Goal: Task Accomplishment & Management: Manage account settings

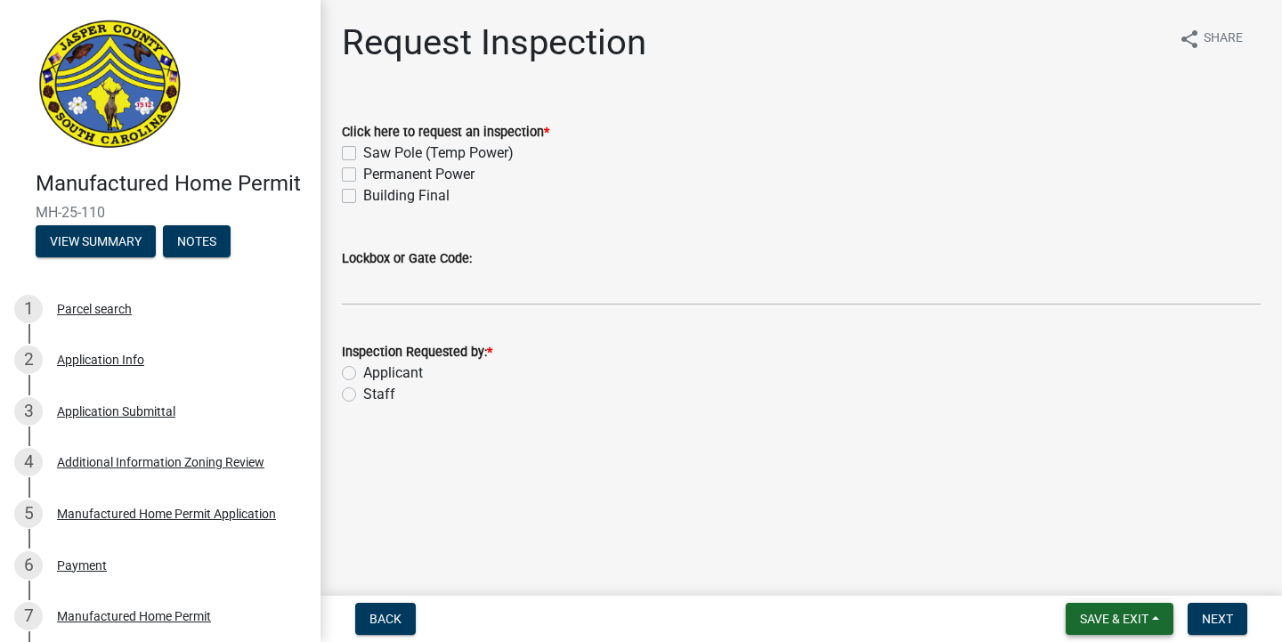
click at [1159, 622] on button "Save & Exit" at bounding box center [1120, 619] width 108 height 32
click at [1081, 566] on button "Save & Exit" at bounding box center [1102, 572] width 142 height 43
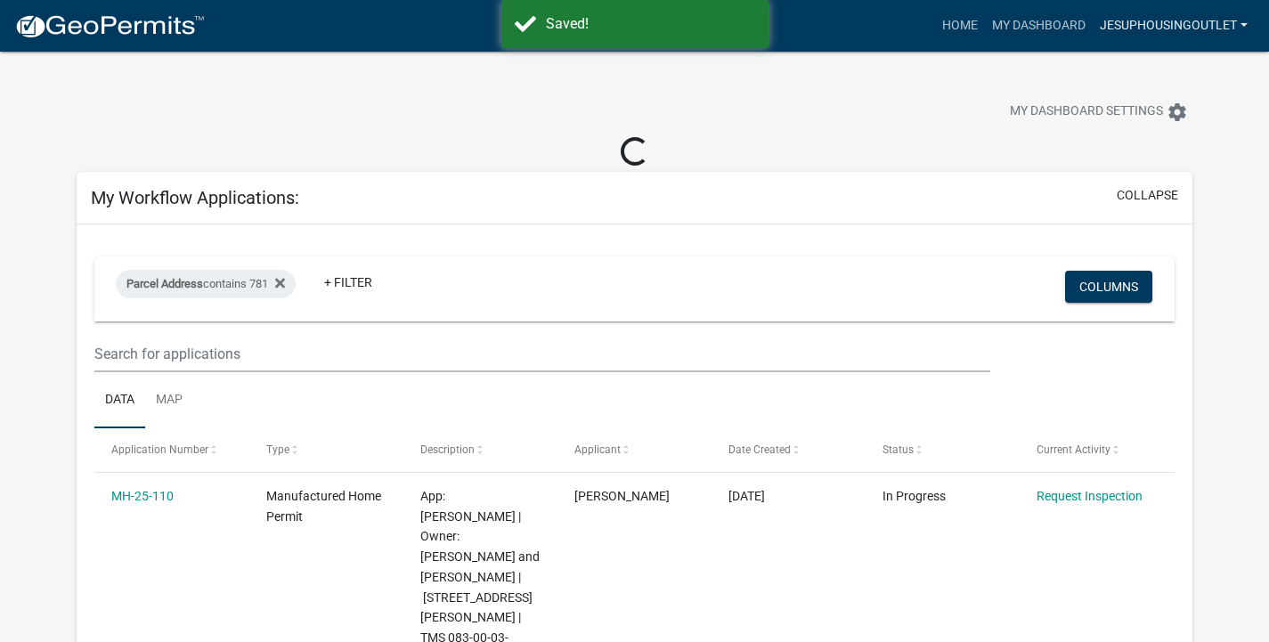
click at [1206, 26] on link "JesupHousingOutlet" at bounding box center [1174, 26] width 162 height 34
click at [1166, 59] on link "Account" at bounding box center [1183, 73] width 142 height 43
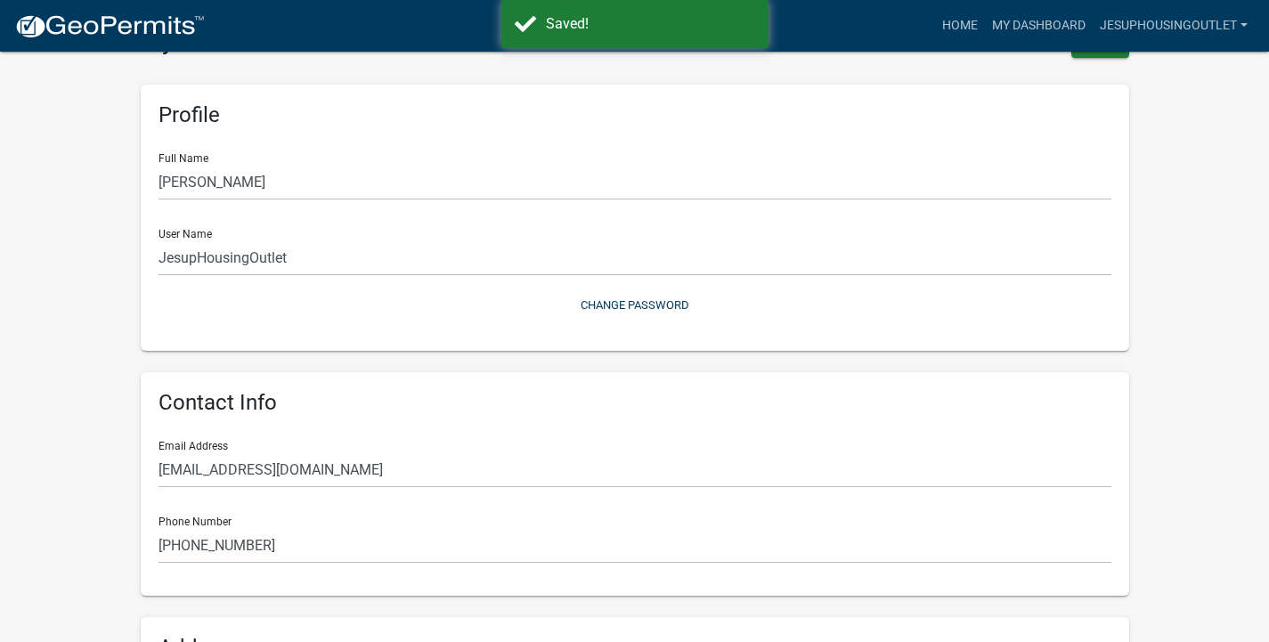
scroll to position [134, 0]
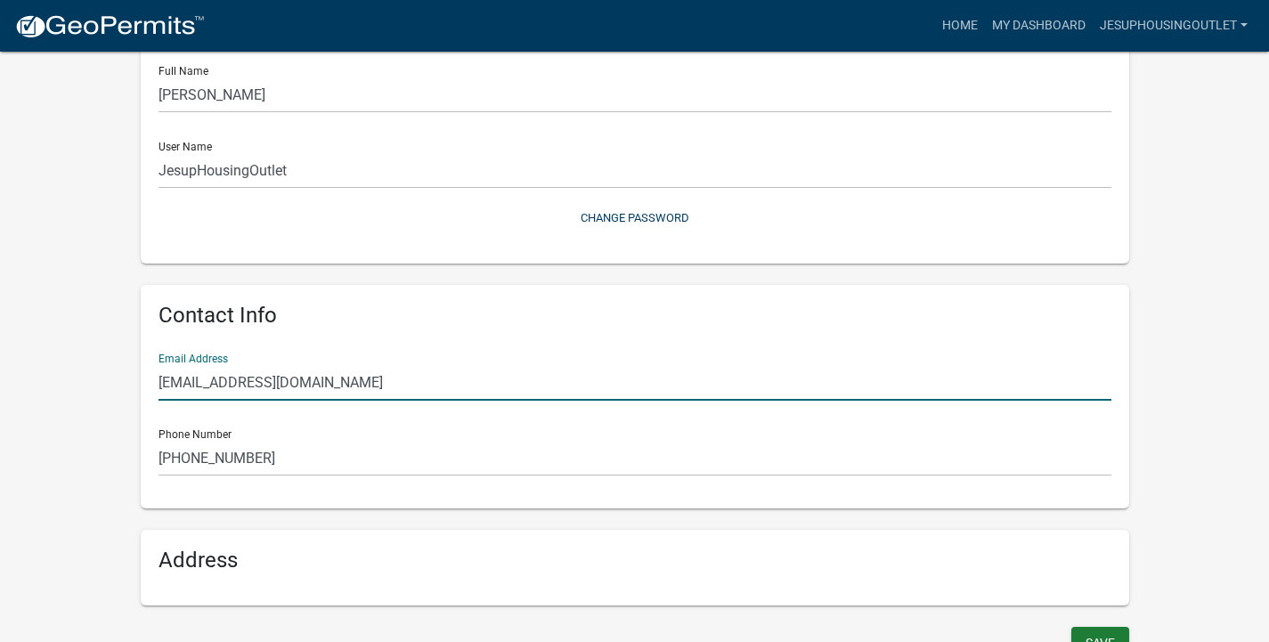
click at [324, 399] on input "[EMAIL_ADDRESS][DOMAIN_NAME]" at bounding box center [634, 382] width 953 height 37
drag, startPoint x: 354, startPoint y: 384, endPoint x: 126, endPoint y: 375, distance: 228.1
click at [127, 375] on div "Profile Full Name [PERSON_NAME] User Name JesupHousingOutlet Change Password Co…" at bounding box center [634, 301] width 1015 height 651
type input "[EMAIL_ADDRESS][DOMAIN_NAME]"
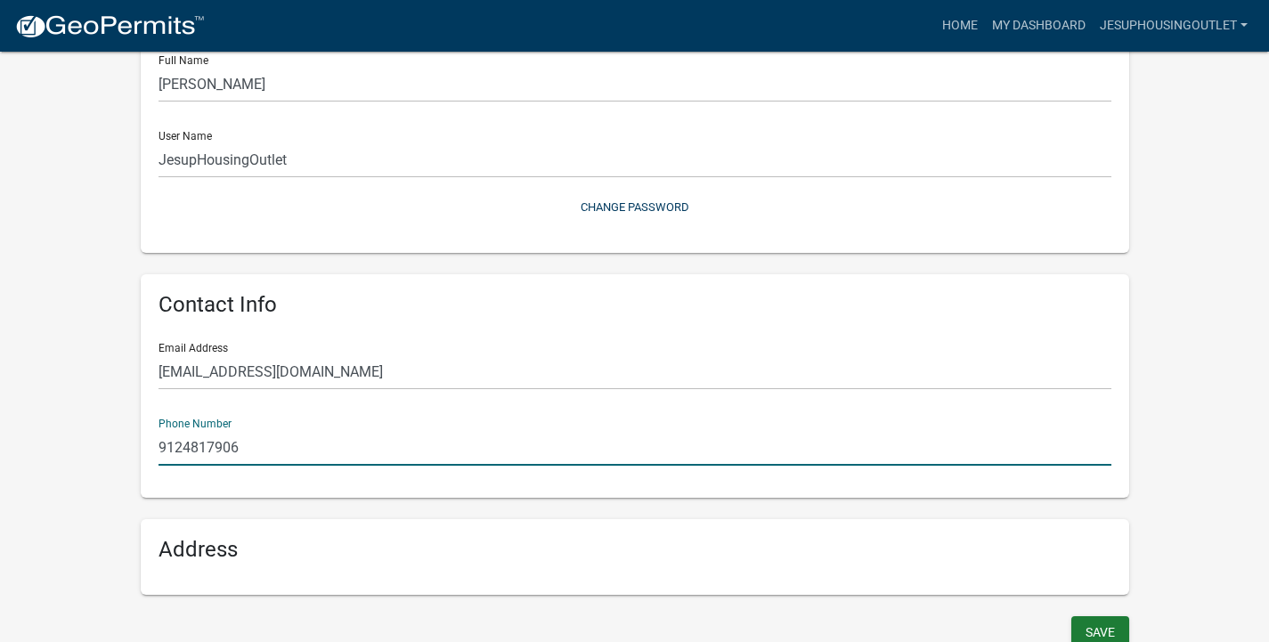
scroll to position [156, 0]
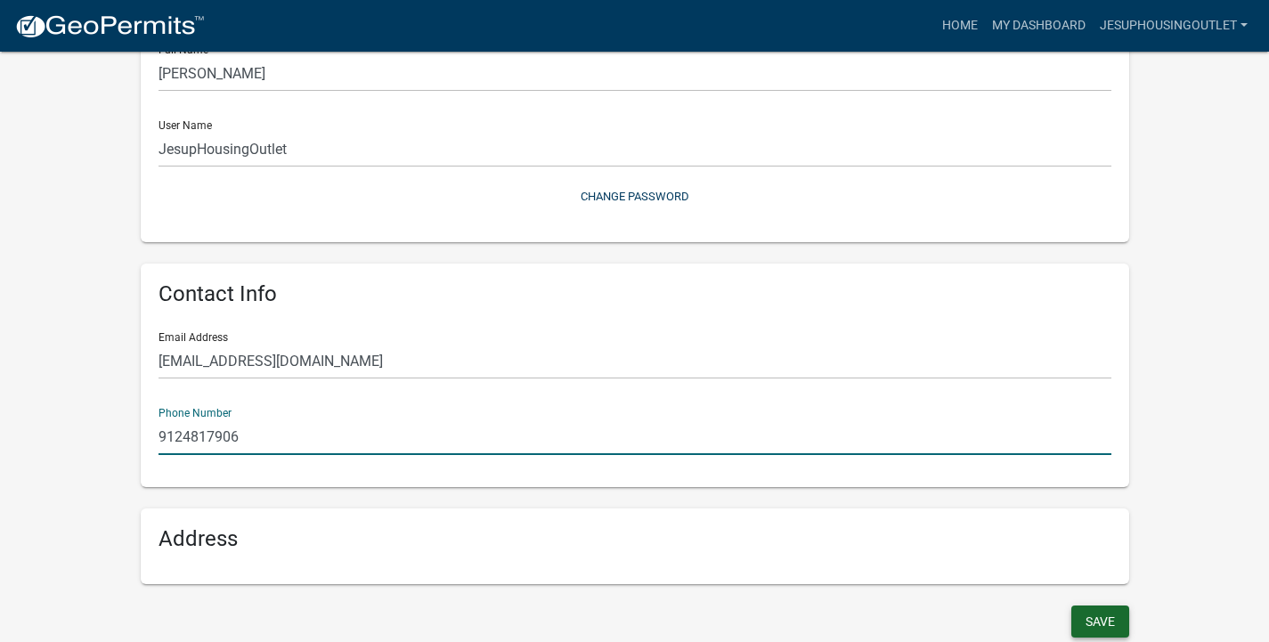
type input "9124817906"
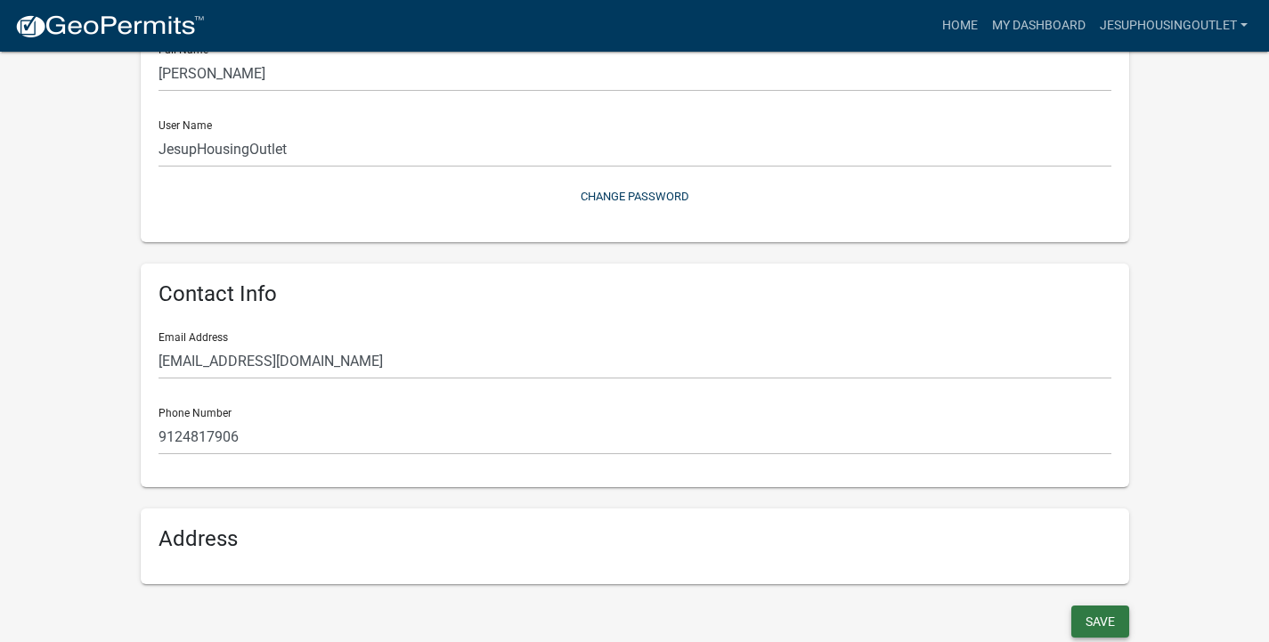
click at [1087, 623] on button "Save" at bounding box center [1100, 622] width 58 height 32
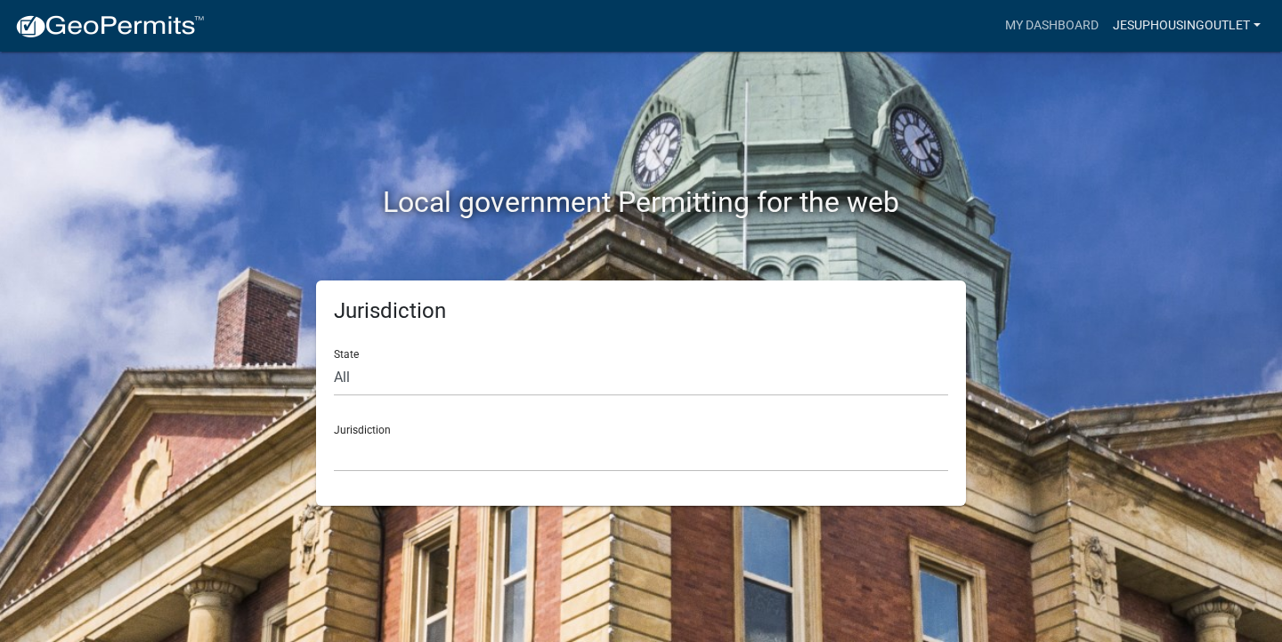
click at [1151, 23] on link "JesupHousingOutlet" at bounding box center [1187, 26] width 162 height 34
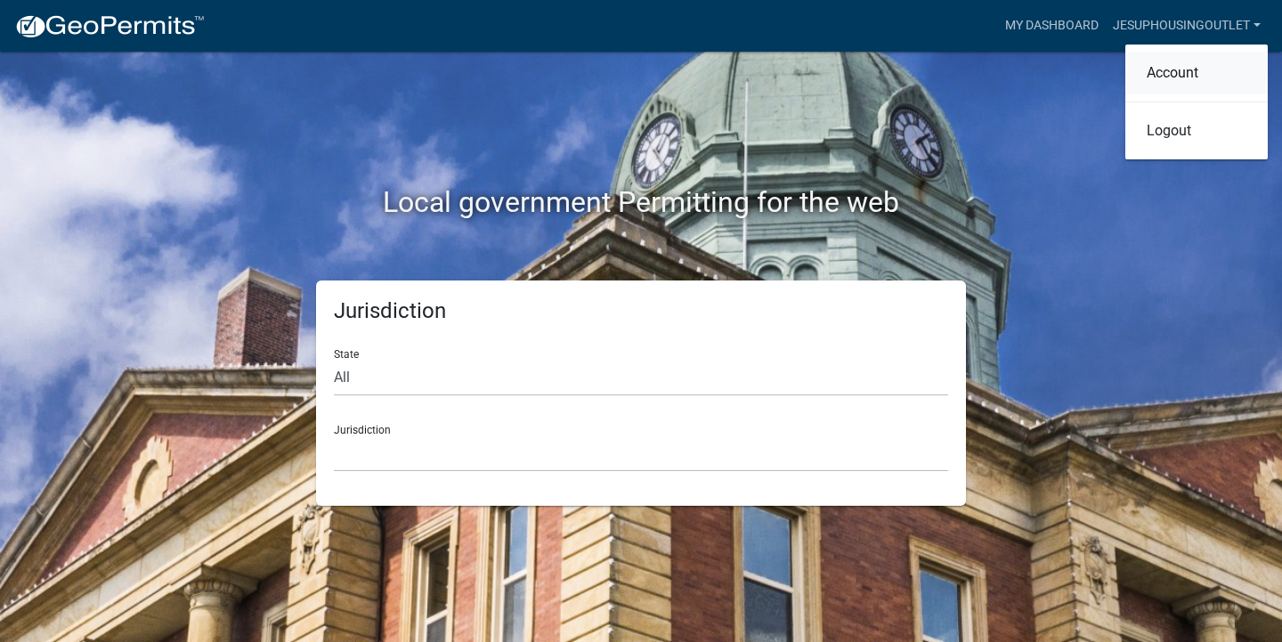
click at [1168, 72] on link "Account" at bounding box center [1197, 73] width 142 height 43
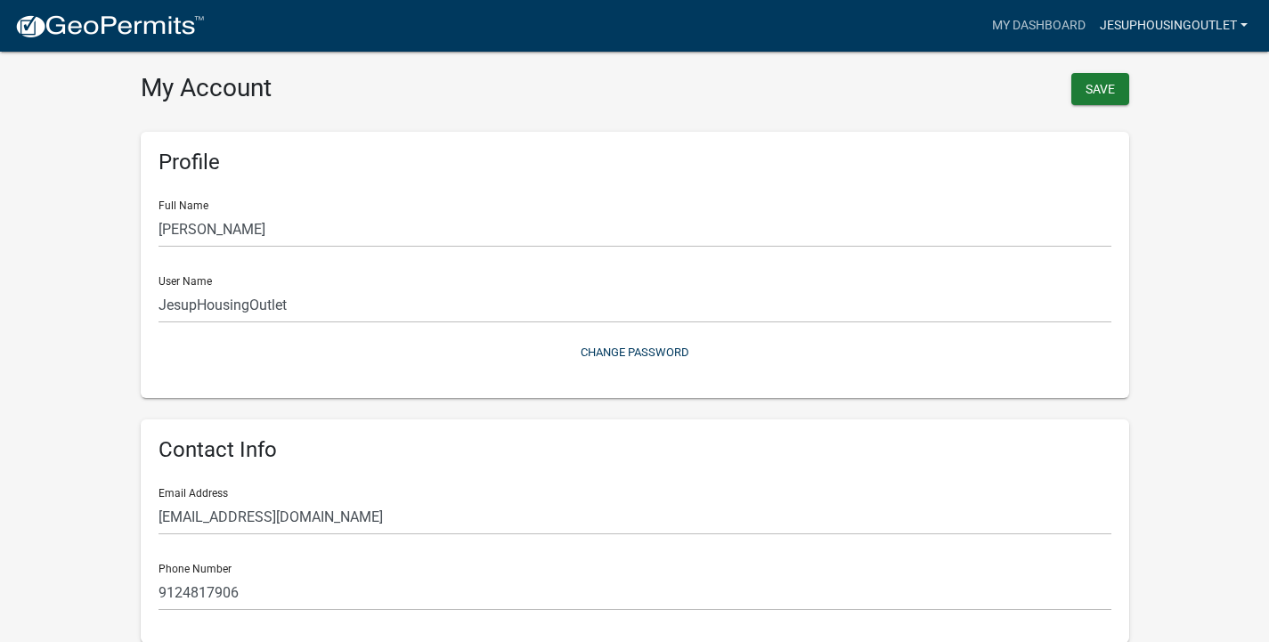
click at [1200, 18] on link "JesupHousingOutlet" at bounding box center [1174, 26] width 162 height 34
click at [1158, 70] on link "Account" at bounding box center [1183, 73] width 142 height 43
